Goal: Information Seeking & Learning: Learn about a topic

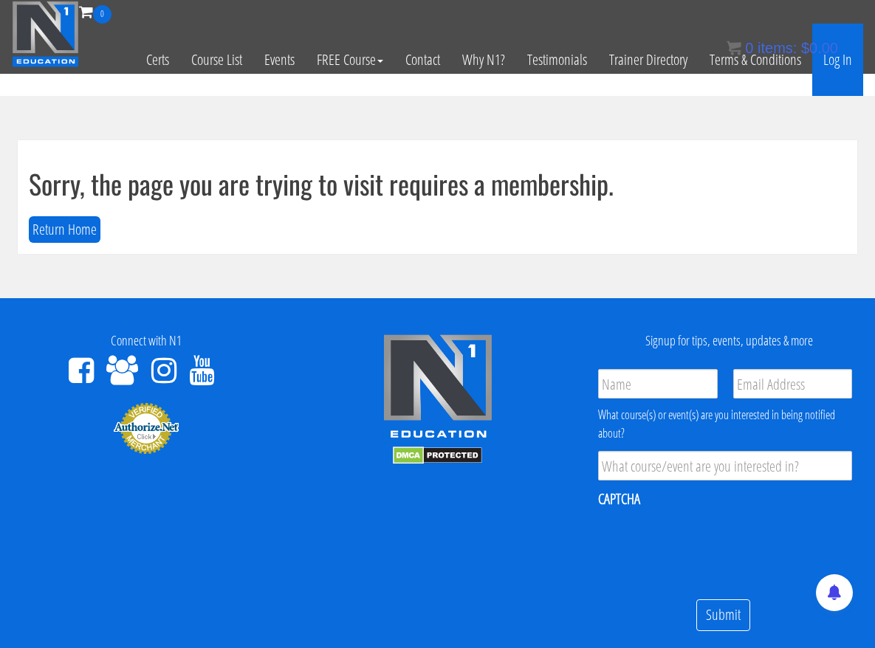
click at [834, 63] on link "Log In" at bounding box center [837, 60] width 51 height 72
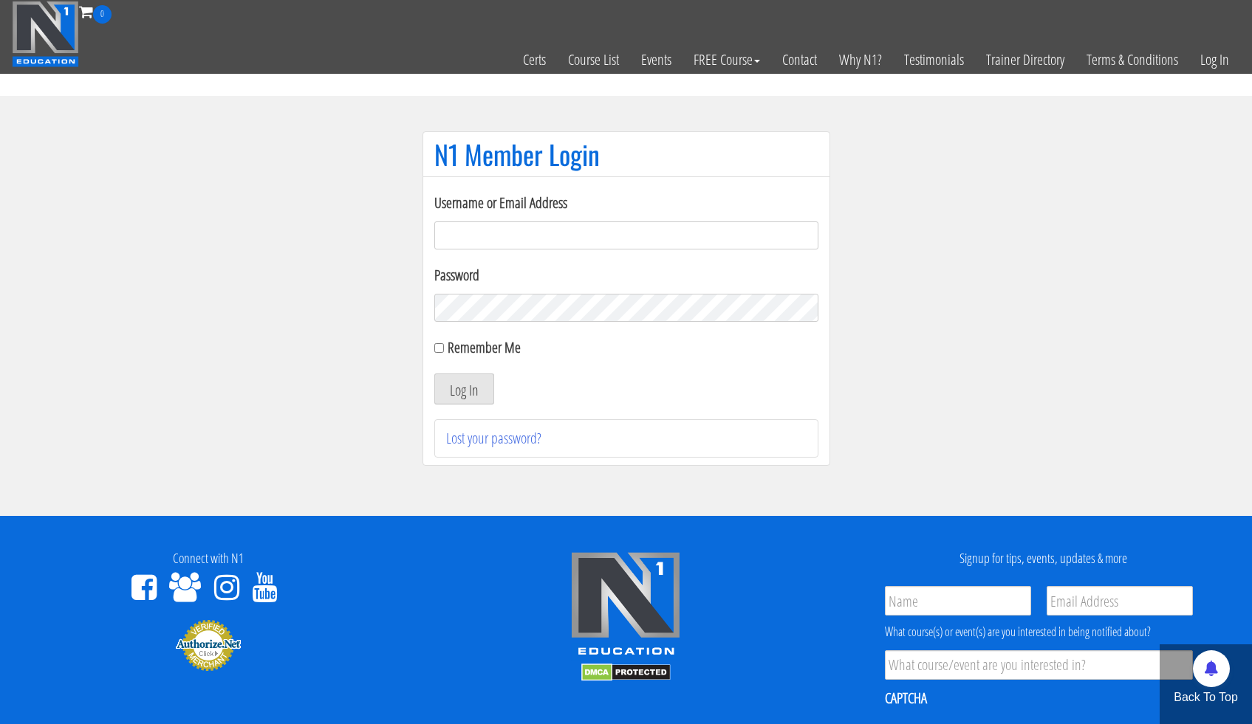
type input "chakibaissati1"
click at [434, 374] on button "Log In" at bounding box center [464, 389] width 60 height 31
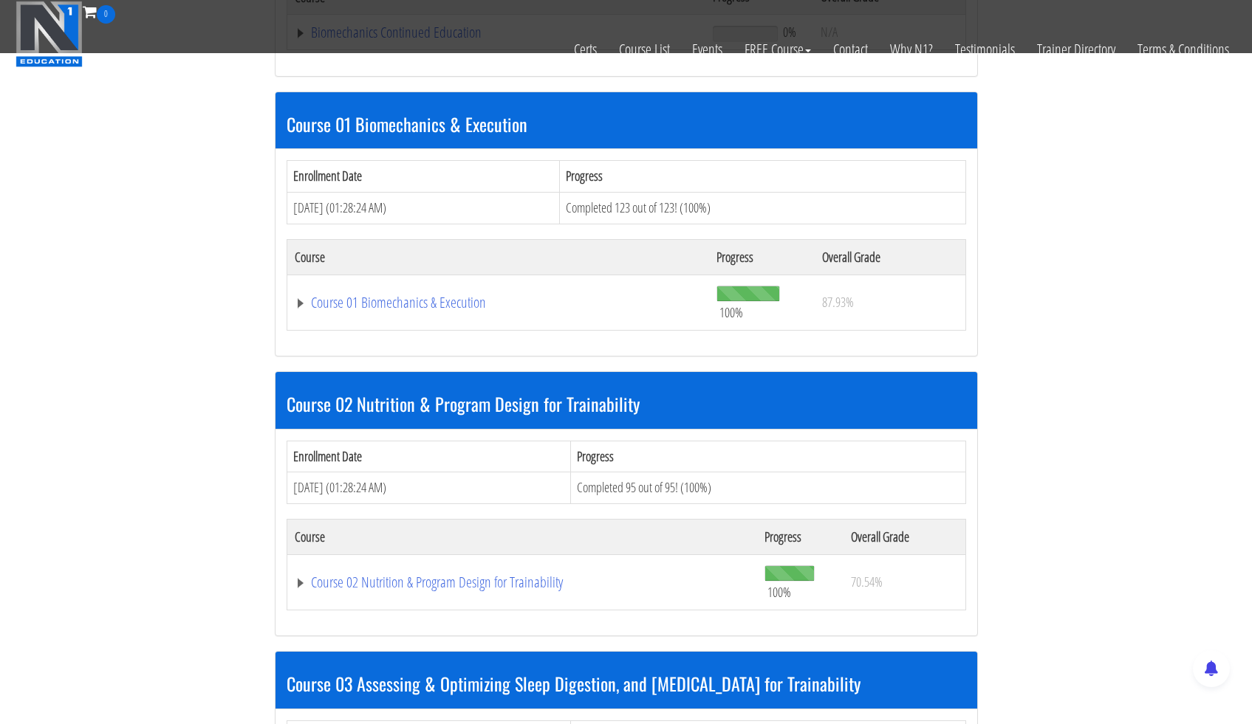
scroll to position [387, 0]
click at [377, 40] on link "Course 01 Biomechanics & Execution" at bounding box center [497, 32] width 404 height 15
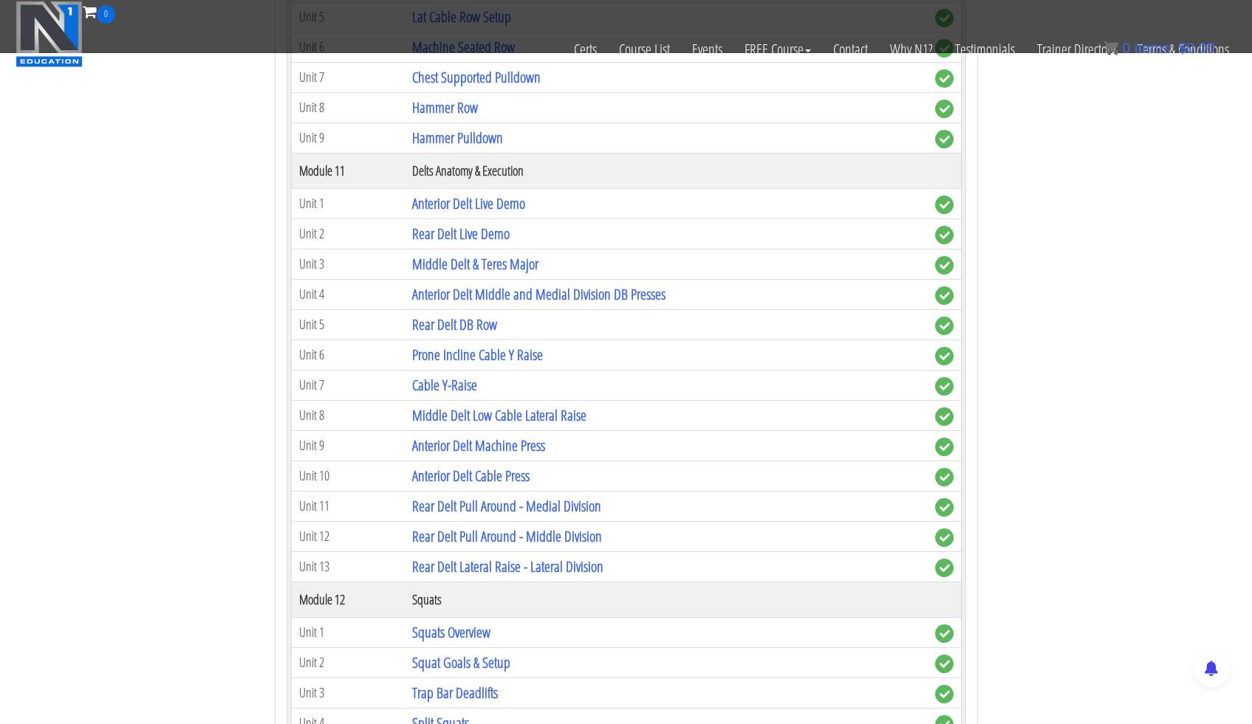
scroll to position [3080, 0]
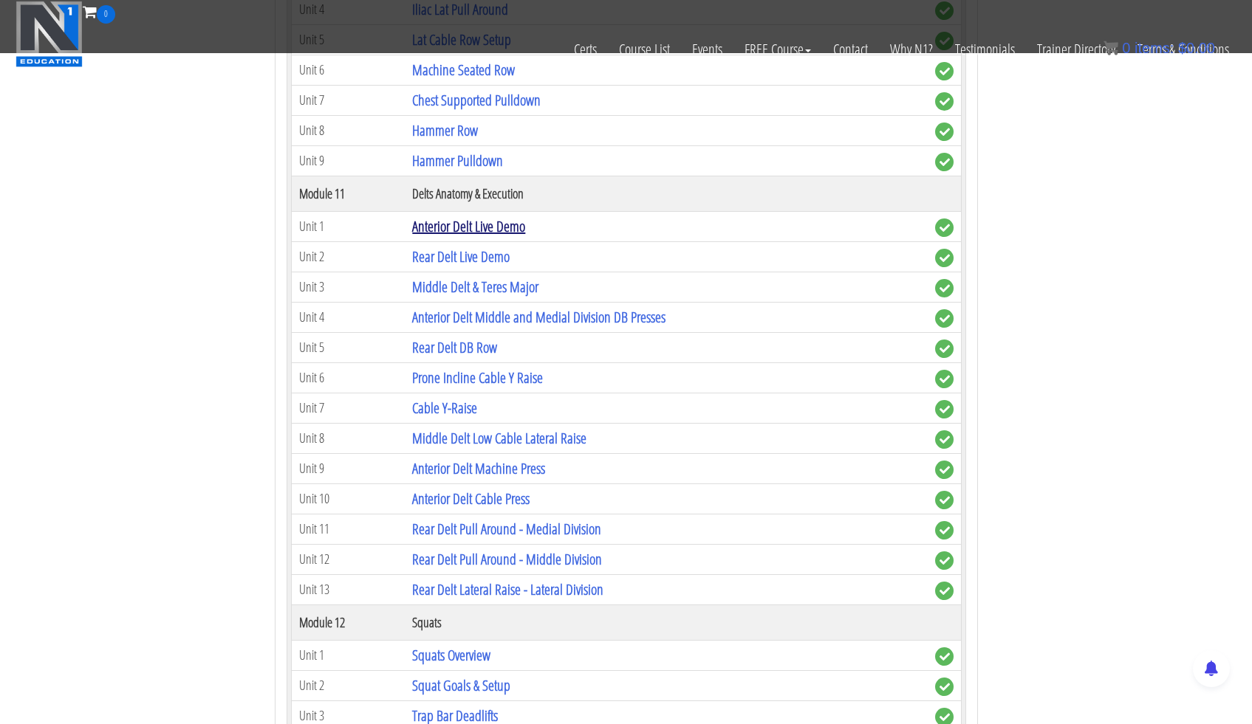
click at [433, 231] on link "Anterior Delt Live Demo" at bounding box center [468, 226] width 113 height 20
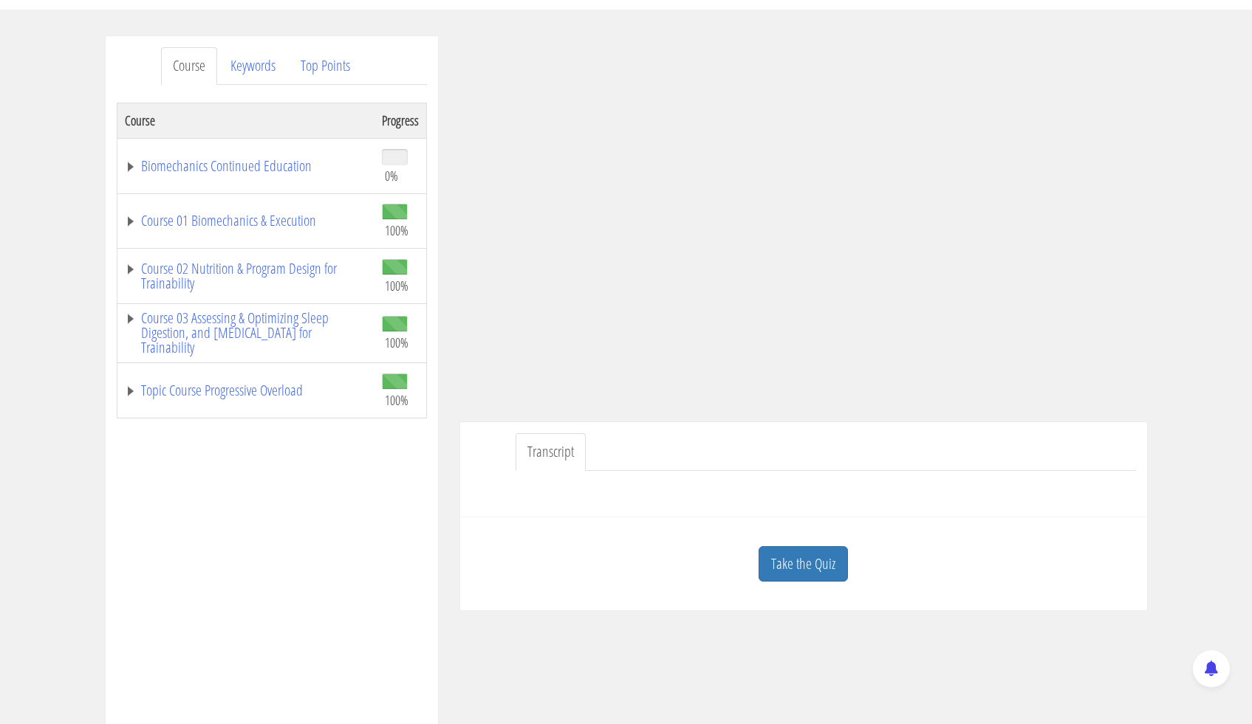
scroll to position [68, 0]
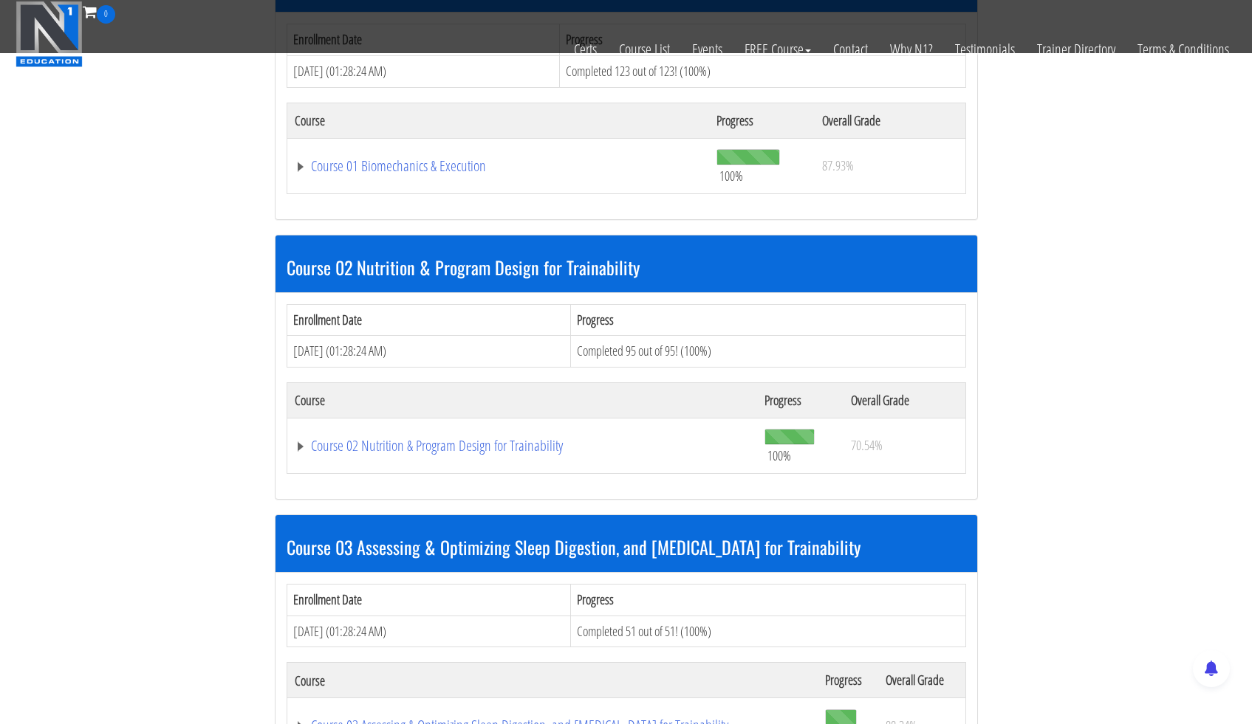
scroll to position [493, 0]
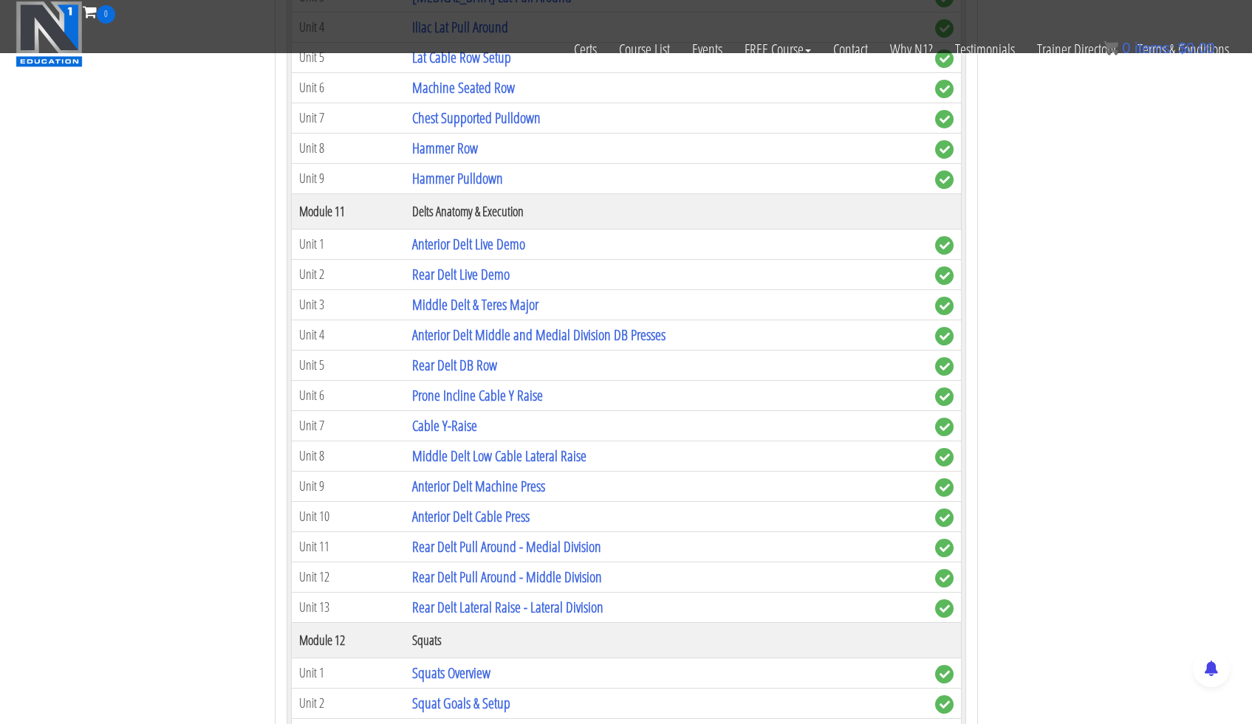
scroll to position [3063, 0]
click at [482, 306] on link "Middle Delt & Teres Major" at bounding box center [475, 304] width 126 height 20
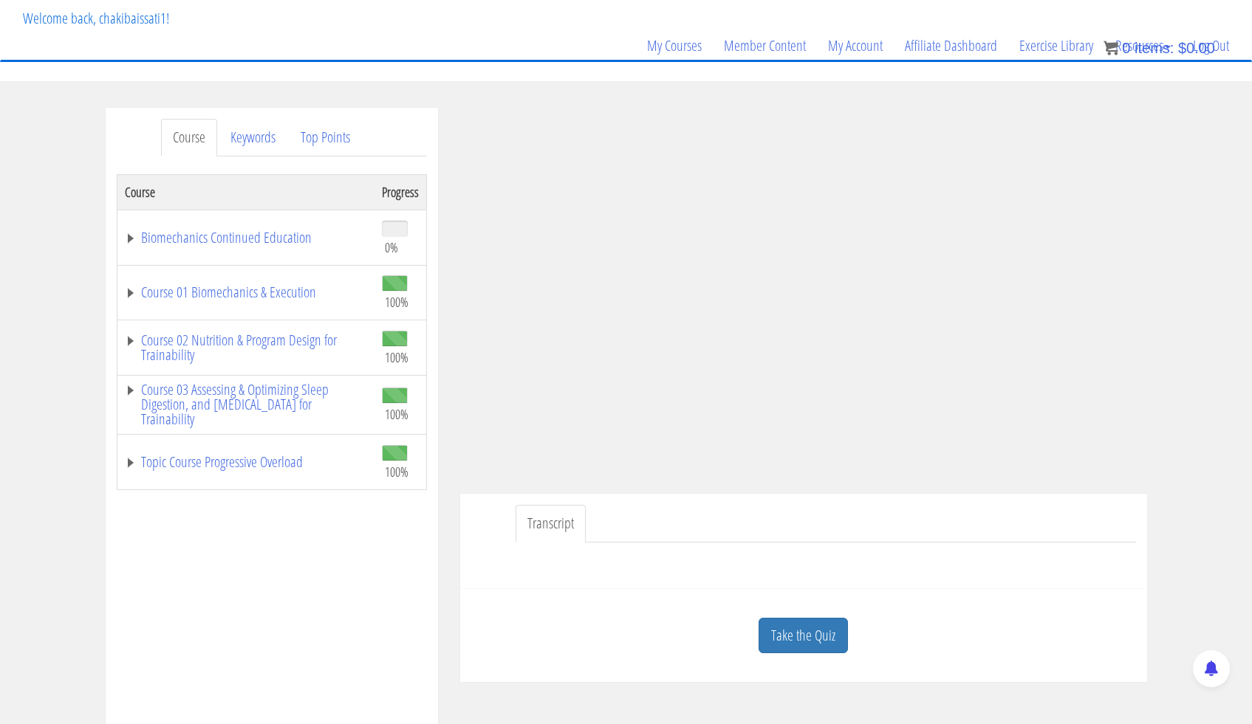
scroll to position [89, 0]
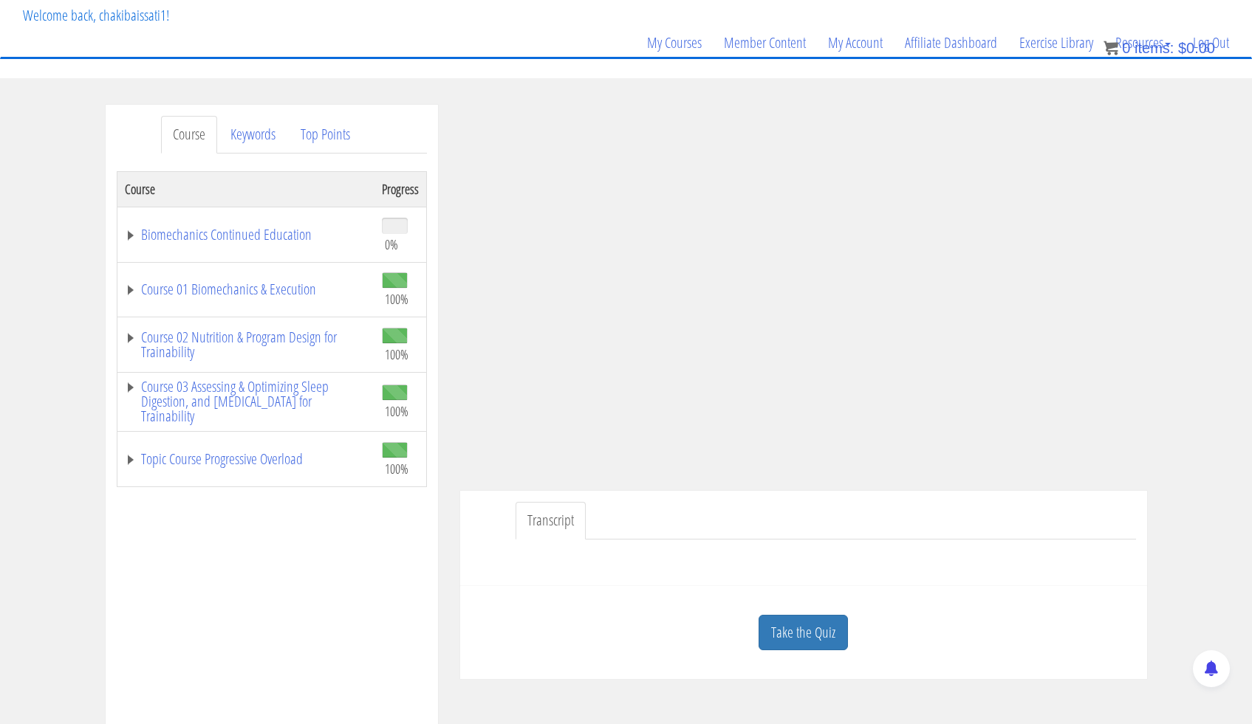
click at [1222, 210] on div "Course Keywords Top Points Course Progress Biomechanics Continued Education 0% …" at bounding box center [626, 522] width 1252 height 834
click at [1205, 226] on div "Course Keywords Top Points Course Progress Biomechanics Continued Education 0% …" at bounding box center [626, 522] width 1252 height 834
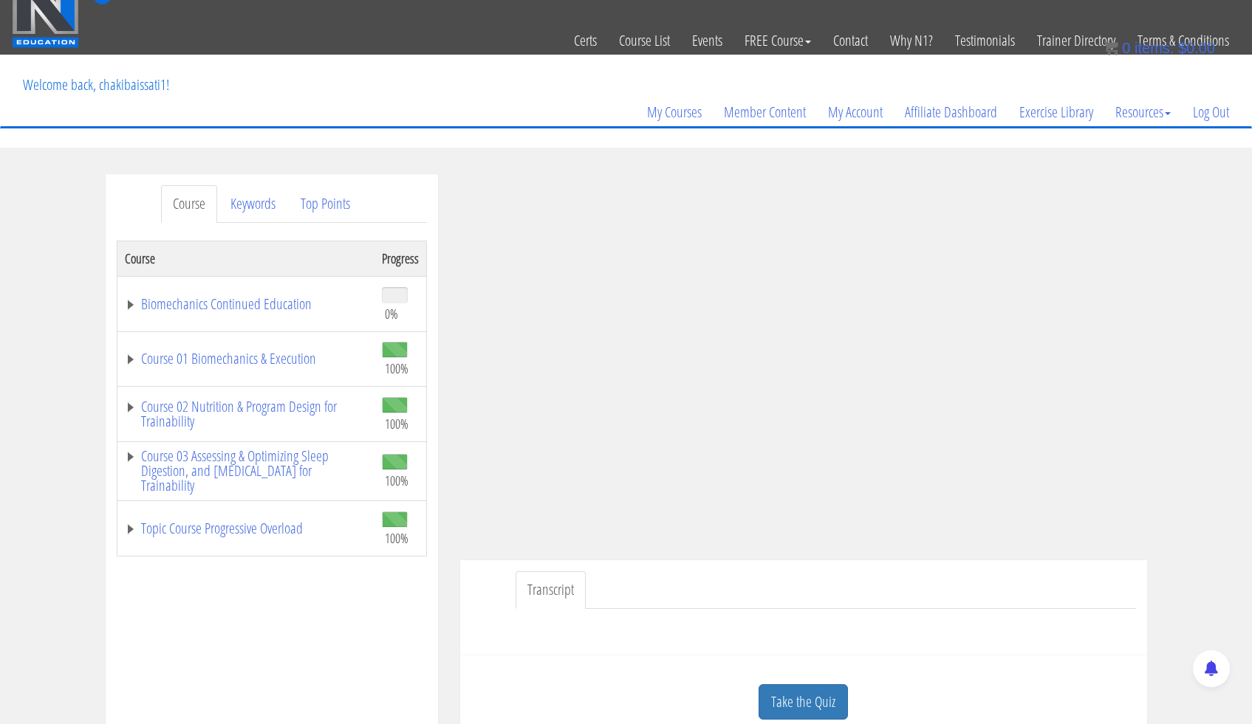
scroll to position [3, 0]
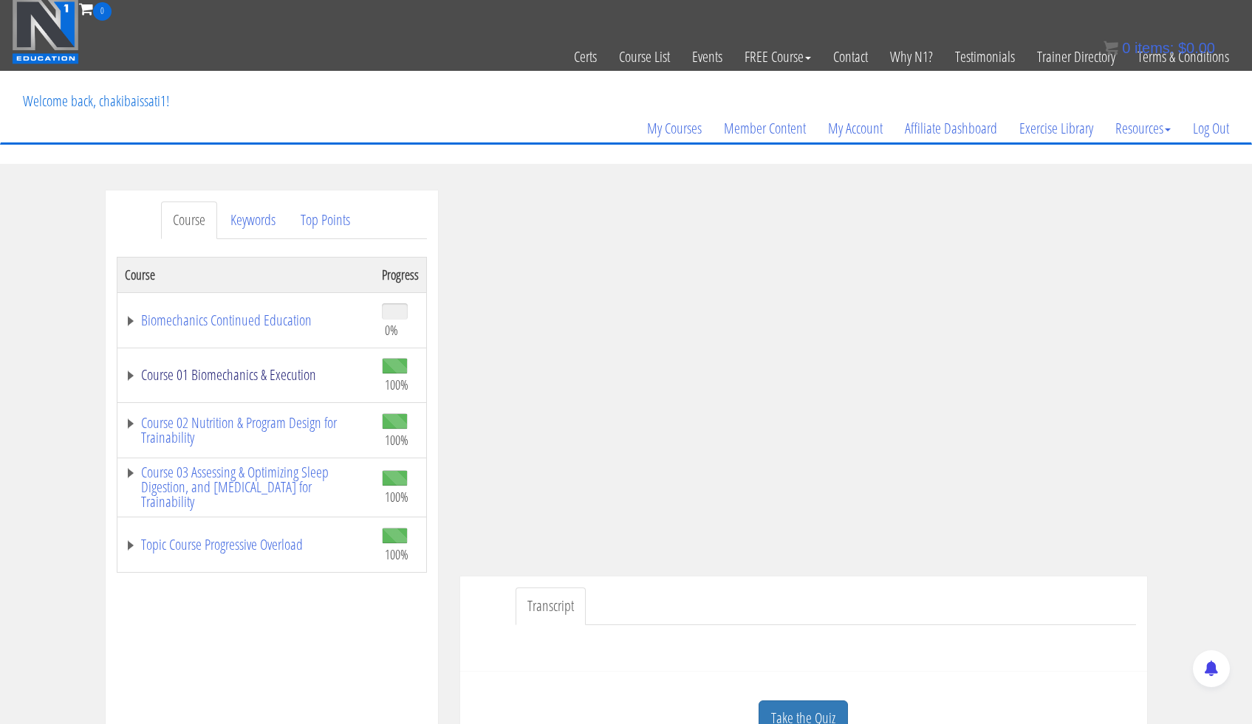
click at [263, 371] on link "Course 01 Biomechanics & Execution" at bounding box center [246, 375] width 242 height 15
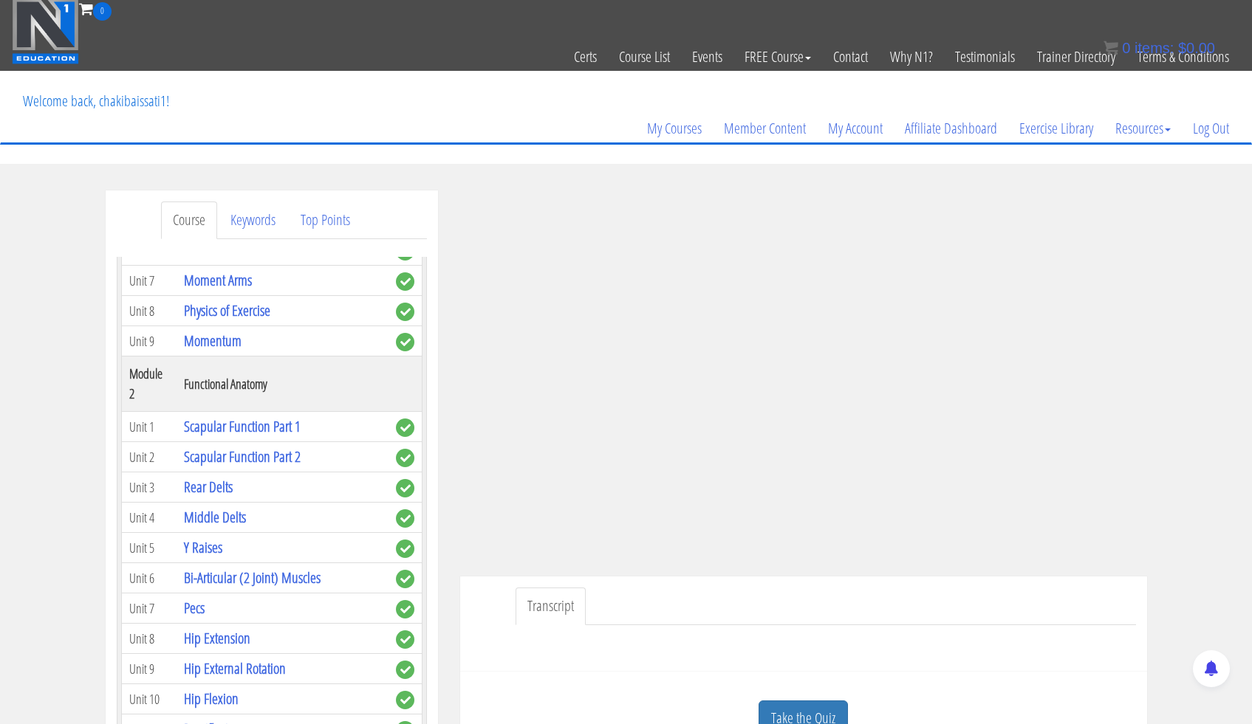
scroll to position [353, 0]
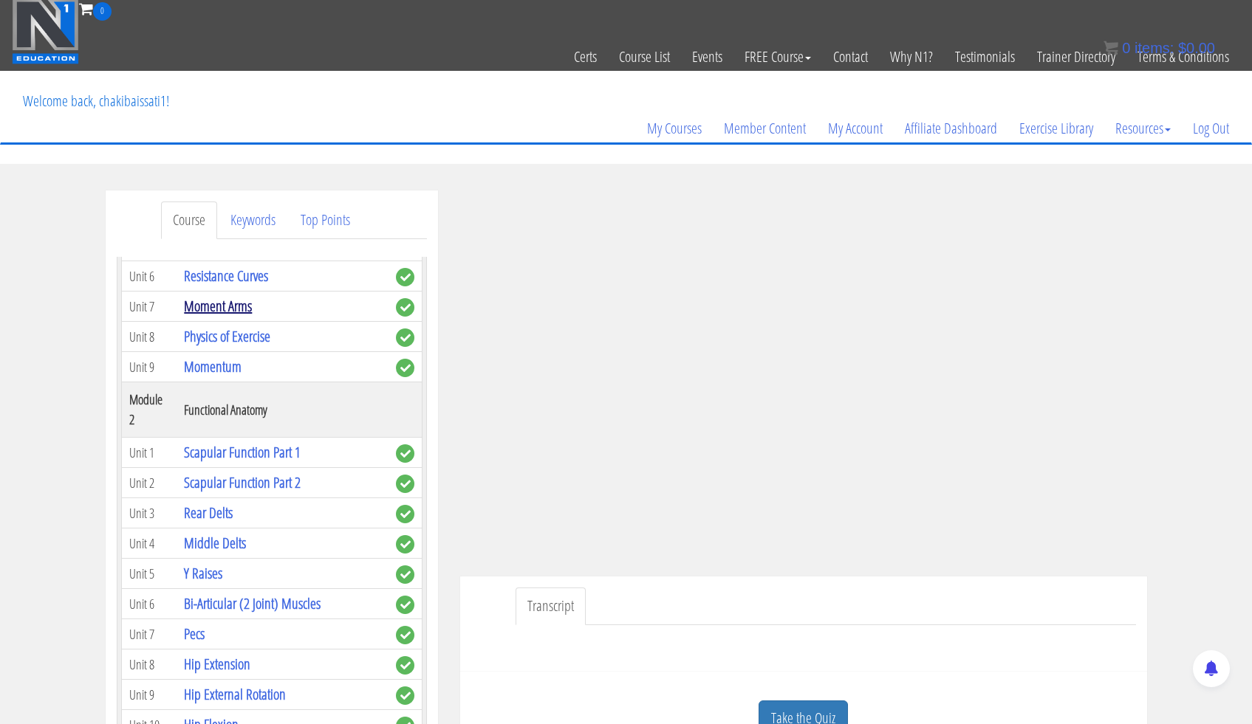
click at [239, 308] on link "Moment Arms" at bounding box center [218, 306] width 68 height 20
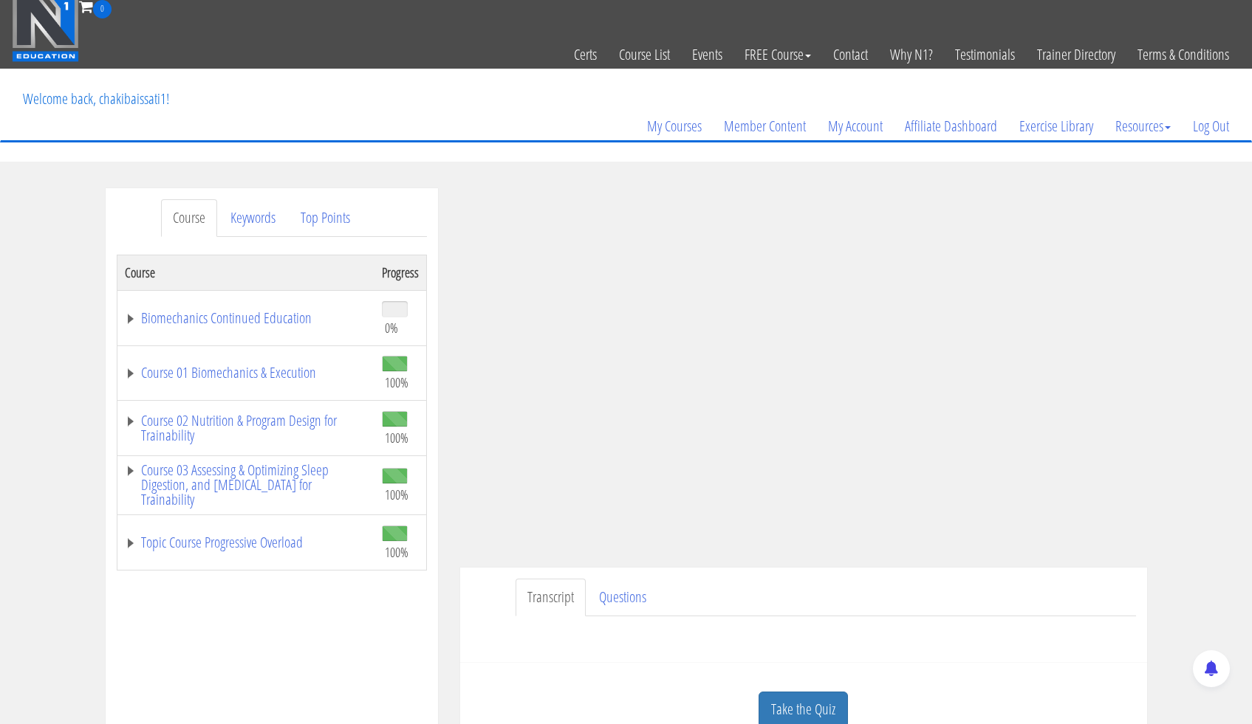
scroll to position [6, 0]
click at [262, 376] on link "Course 01 Biomechanics & Execution" at bounding box center [246, 372] width 242 height 15
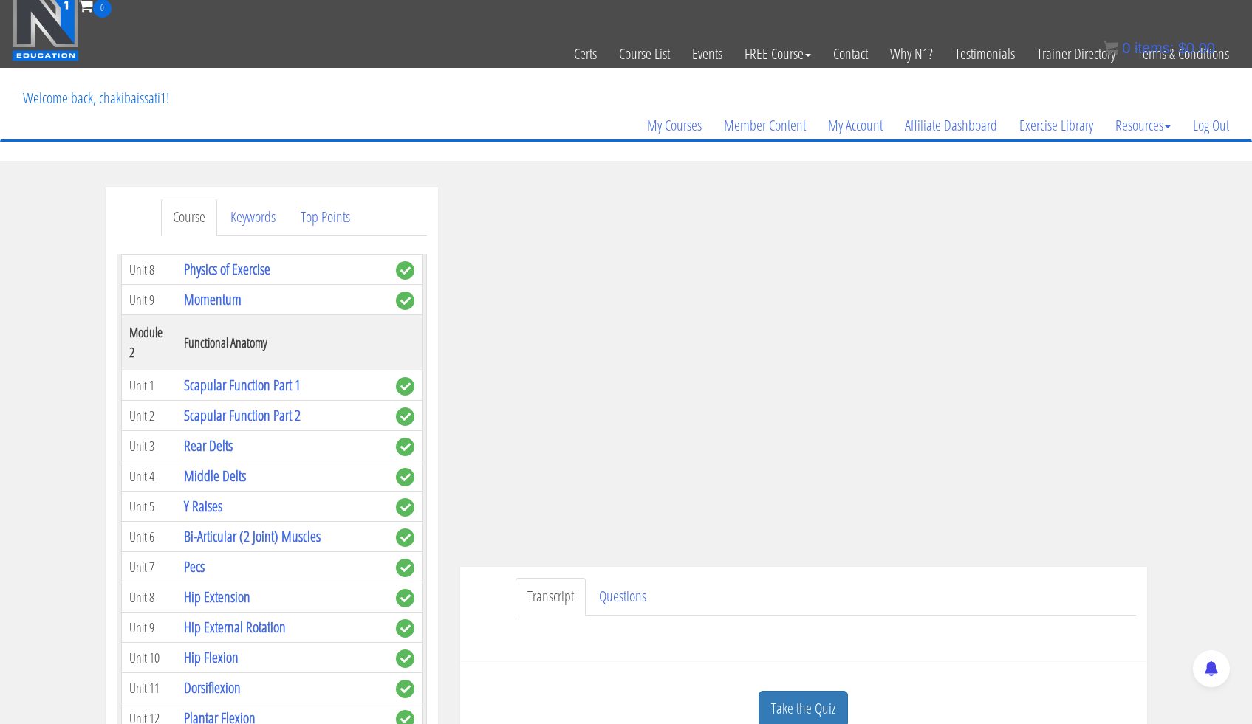
scroll to position [431, 0]
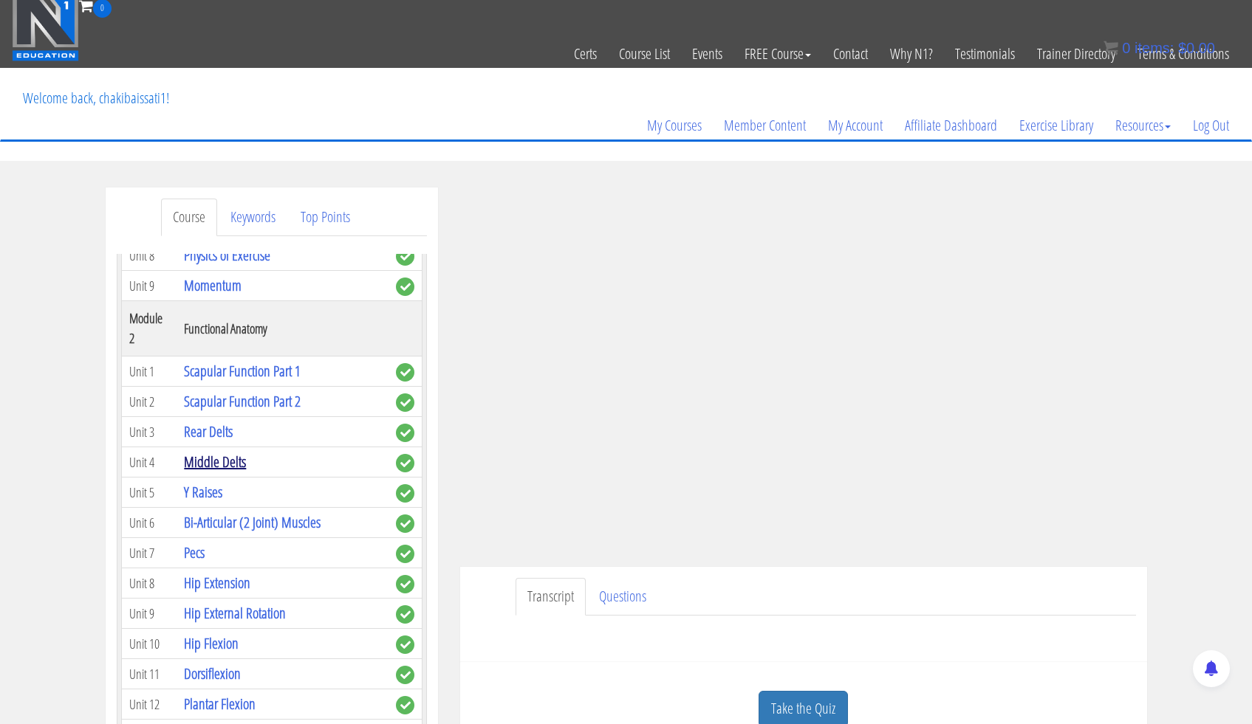
click at [229, 462] on link "Middle Delts" at bounding box center [215, 462] width 62 height 20
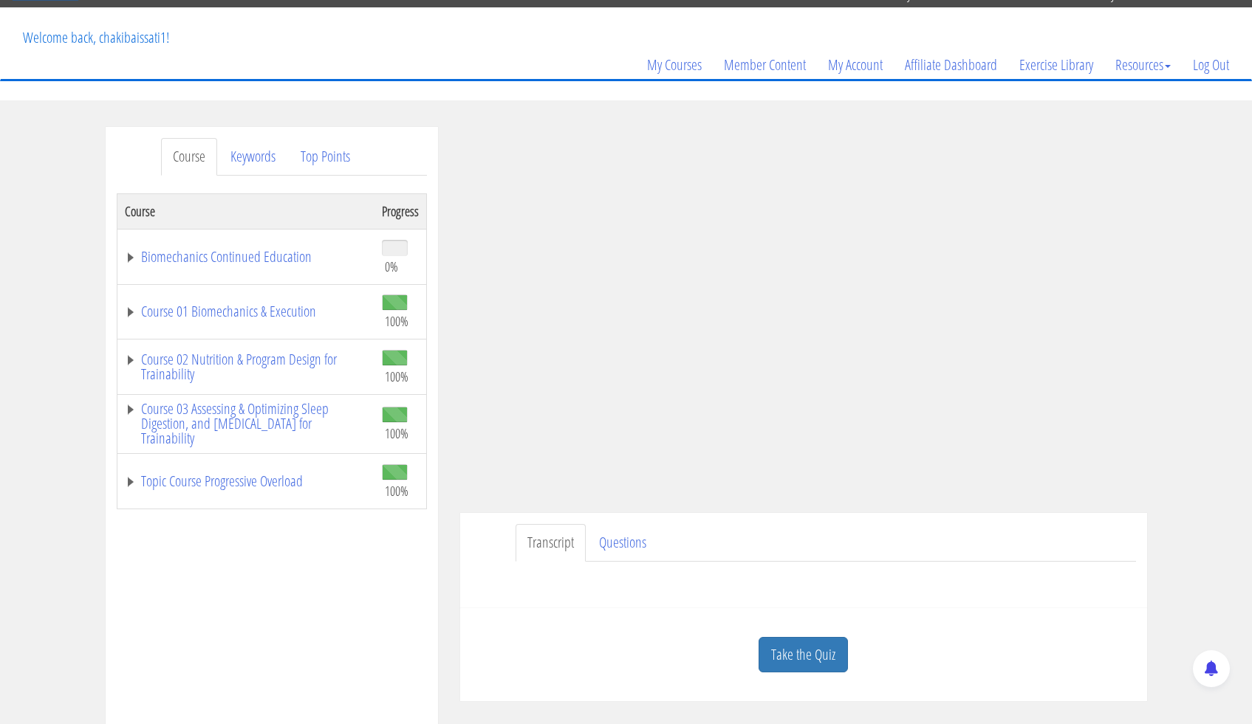
scroll to position [67, 0]
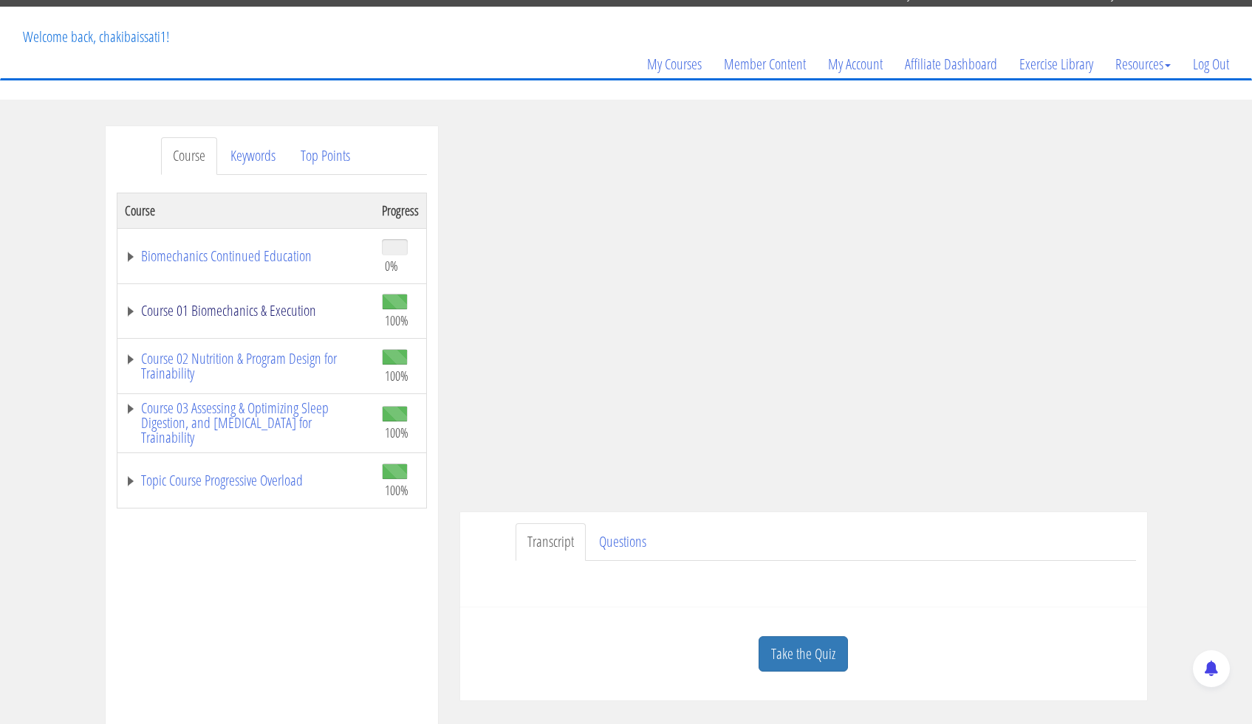
click at [236, 316] on link "Course 01 Biomechanics & Execution" at bounding box center [246, 311] width 242 height 15
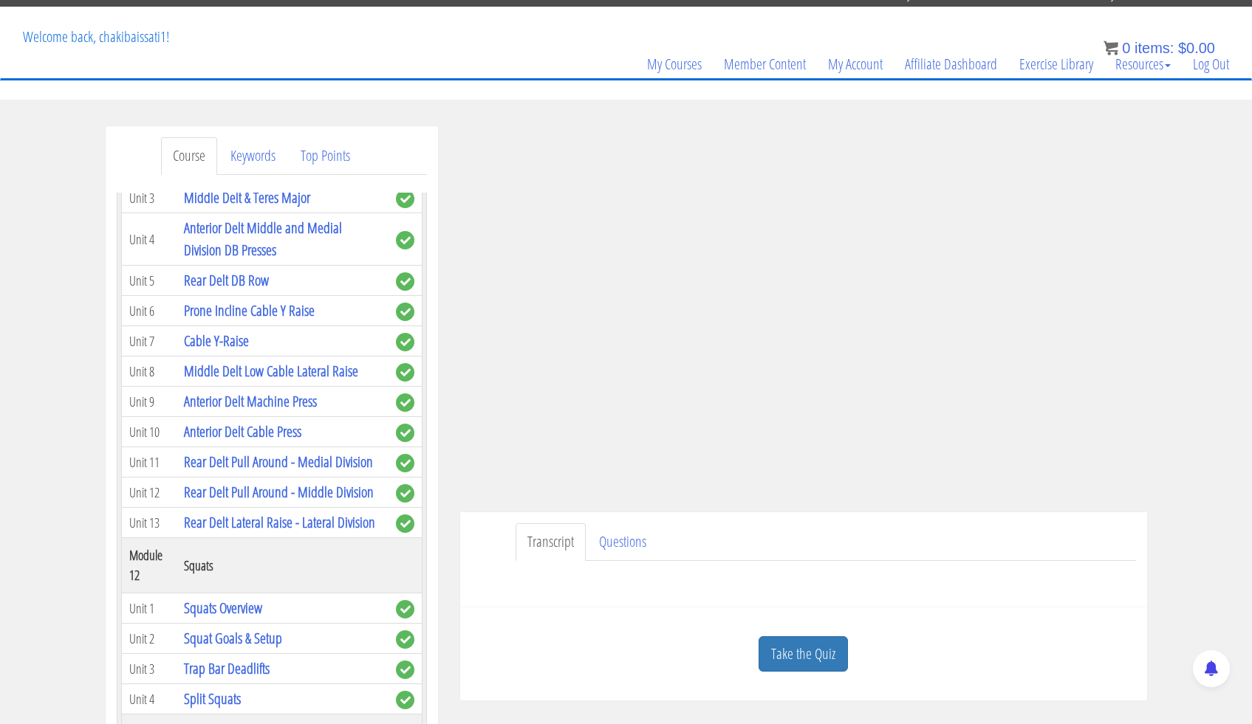
scroll to position [3301, 0]
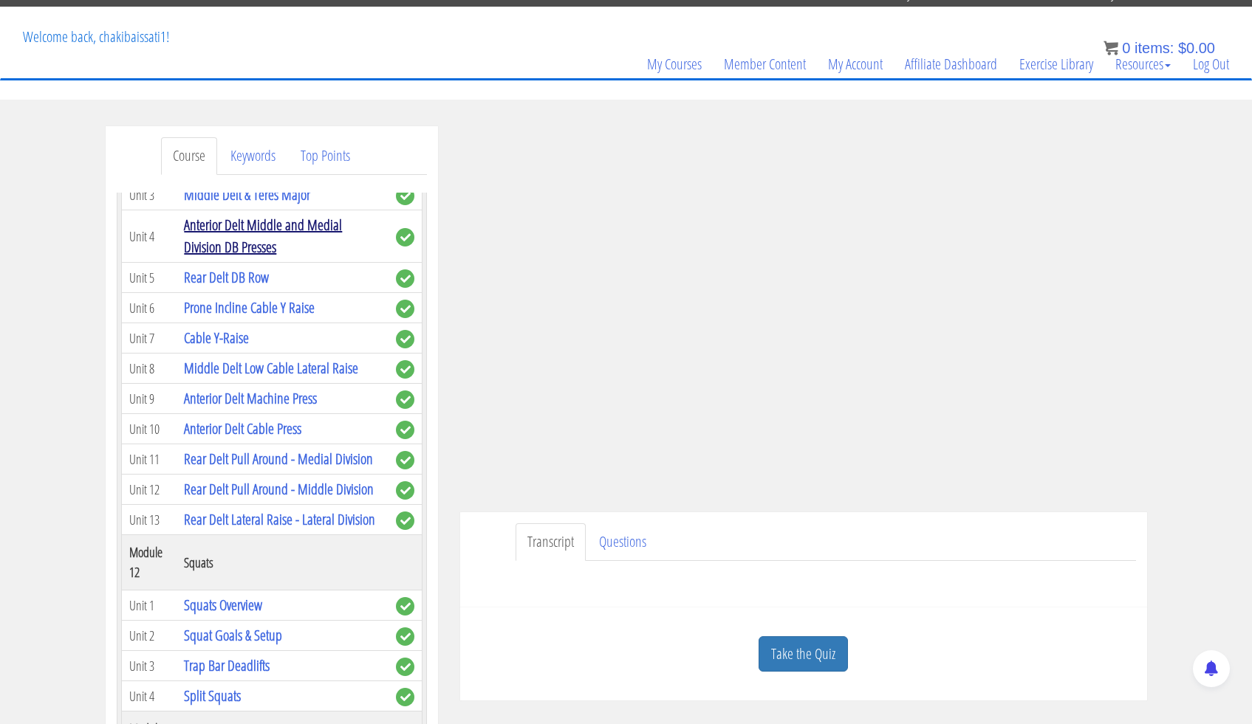
click at [301, 257] on link "Anterior Delt Middle and Medial Division DB Presses" at bounding box center [263, 236] width 158 height 42
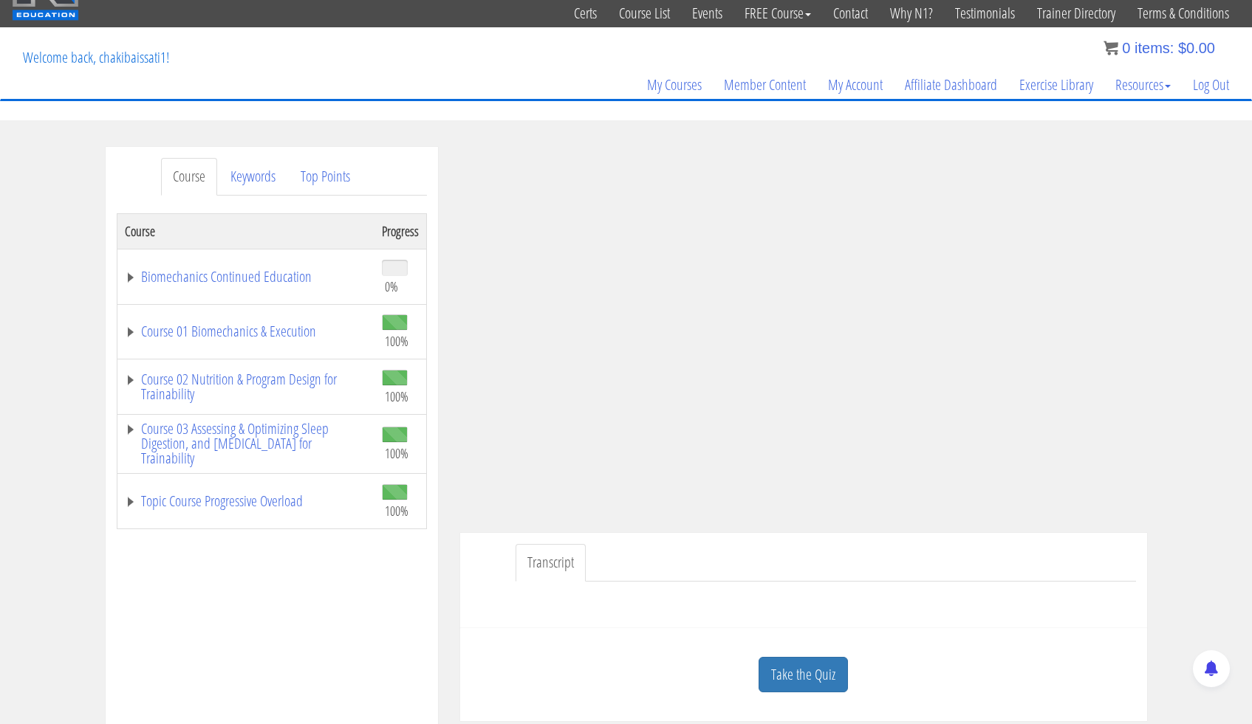
scroll to position [47, 0]
click at [210, 280] on link "Biomechanics Continued Education" at bounding box center [246, 277] width 242 height 15
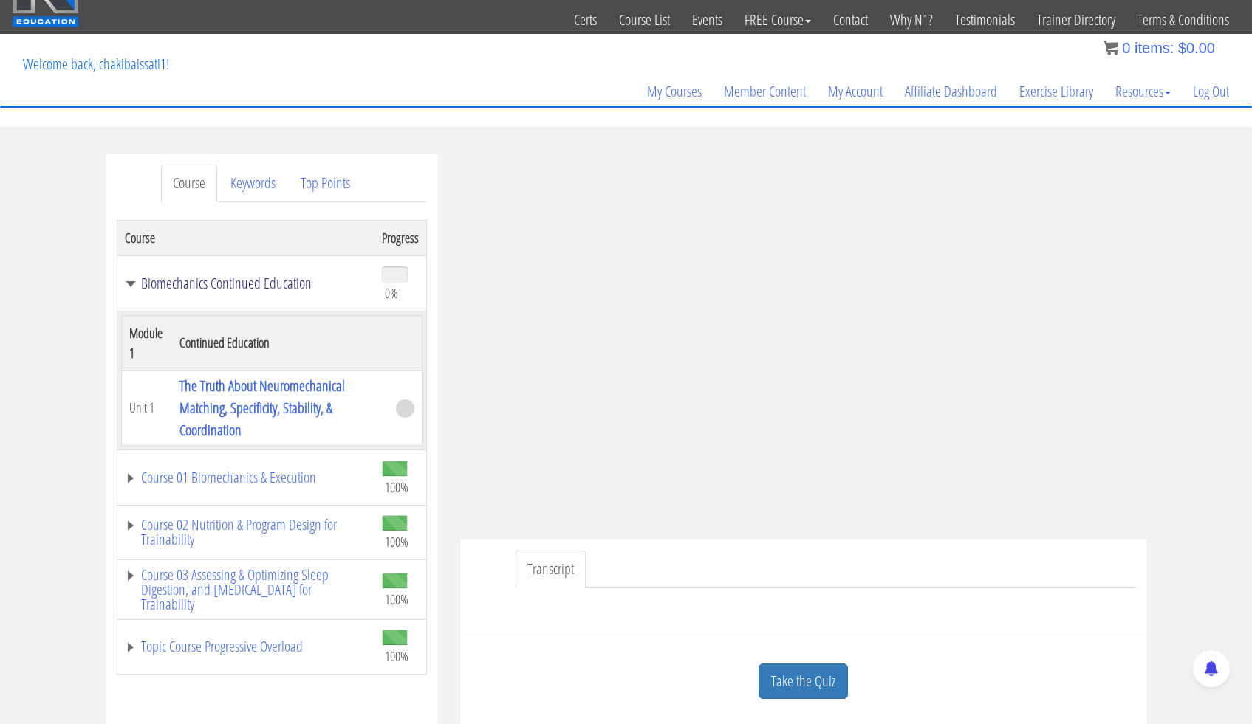
scroll to position [33, 0]
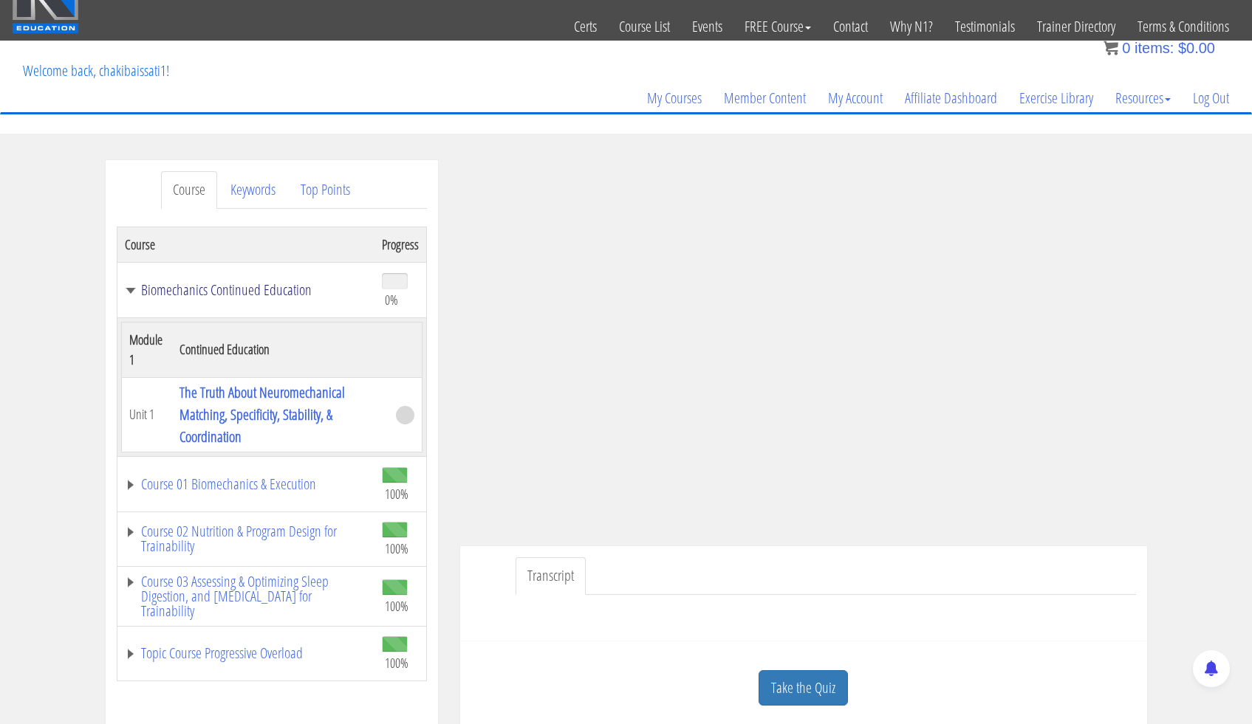
click at [173, 283] on link "Biomechanics Continued Education" at bounding box center [246, 290] width 242 height 15
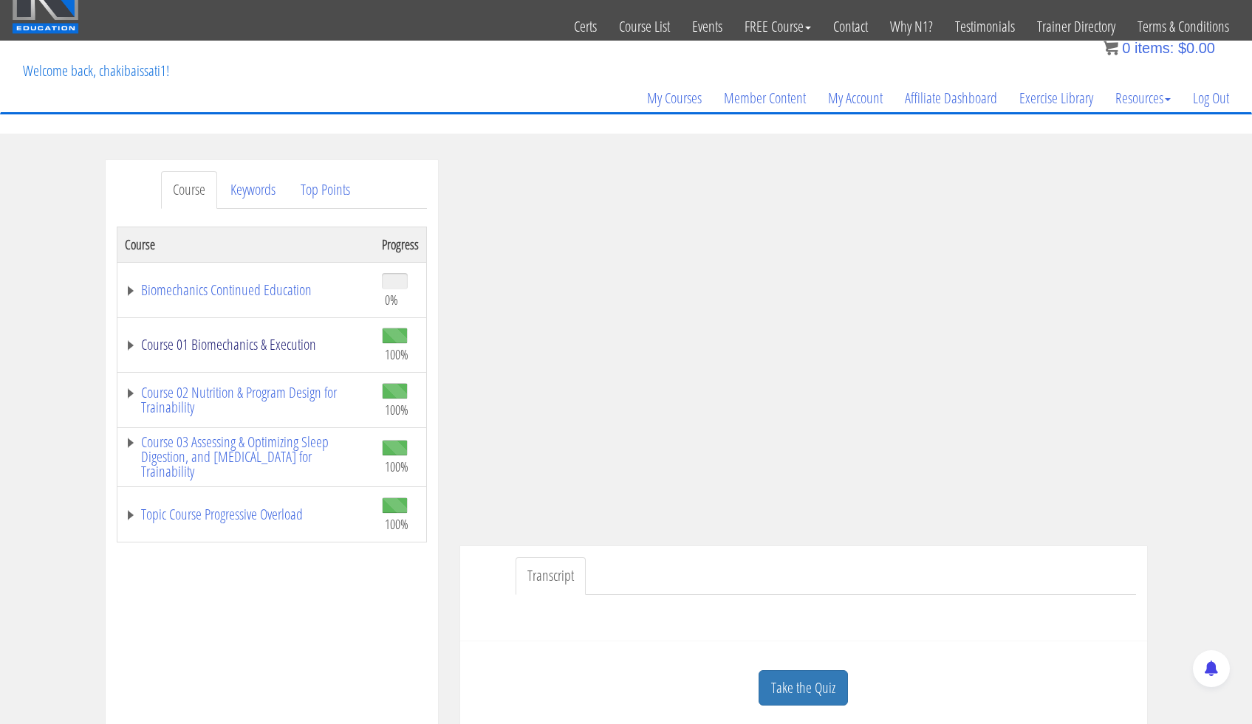
click at [219, 346] on link "Course 01 Biomechanics & Execution" at bounding box center [246, 344] width 242 height 15
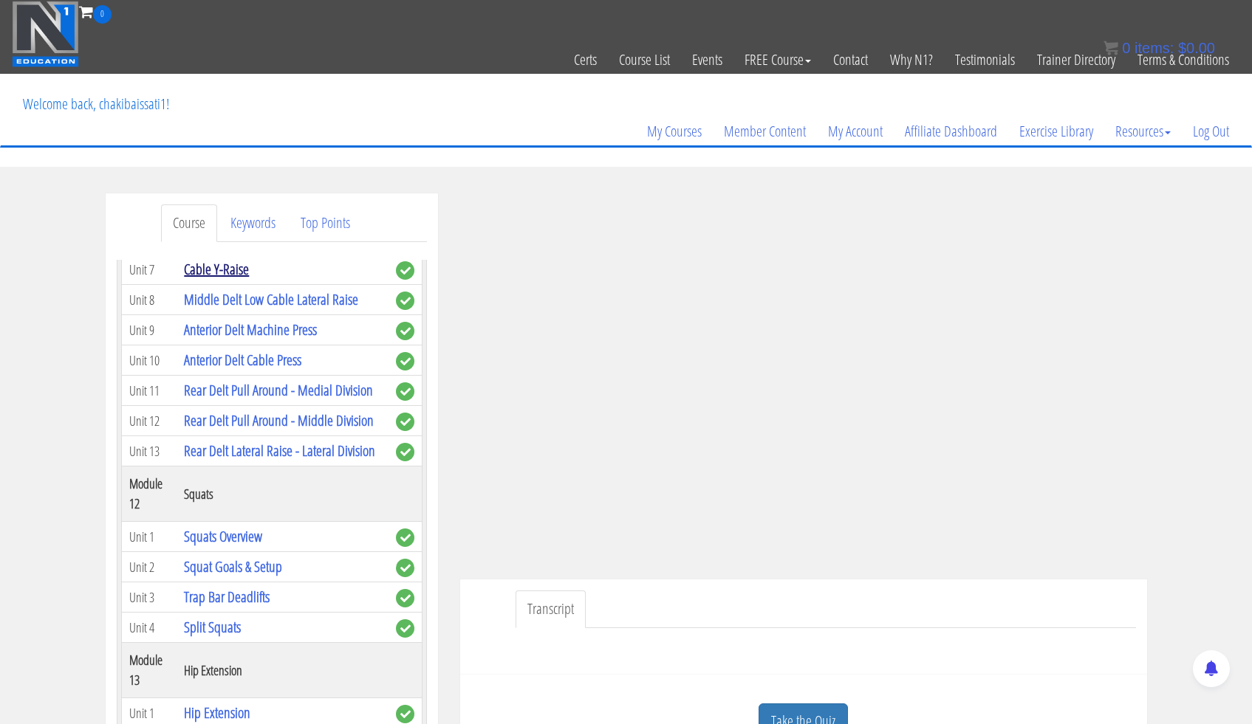
scroll to position [3435, 0]
